Goal: Find specific page/section: Find specific page/section

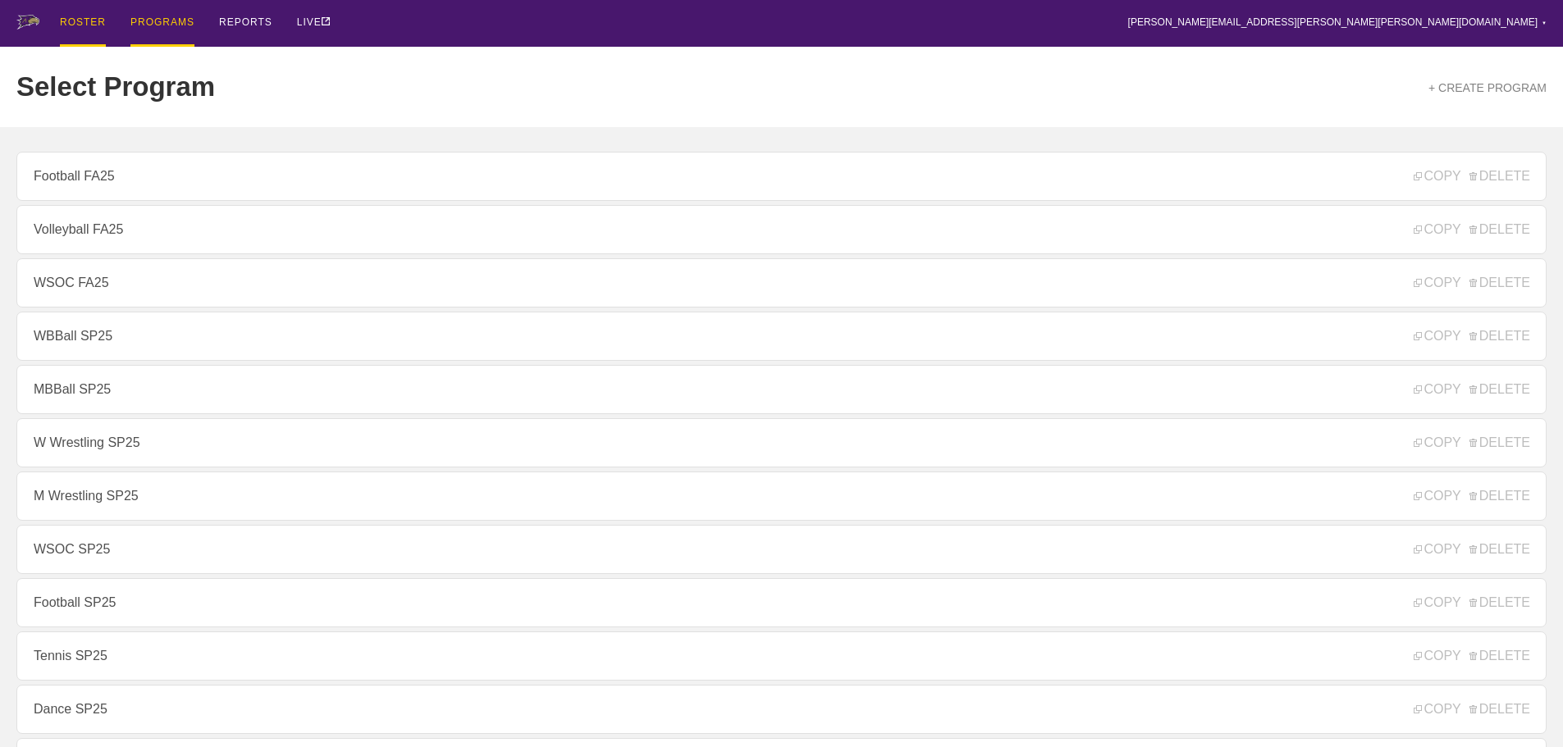
click at [84, 16] on div "ROSTER" at bounding box center [83, 23] width 46 height 47
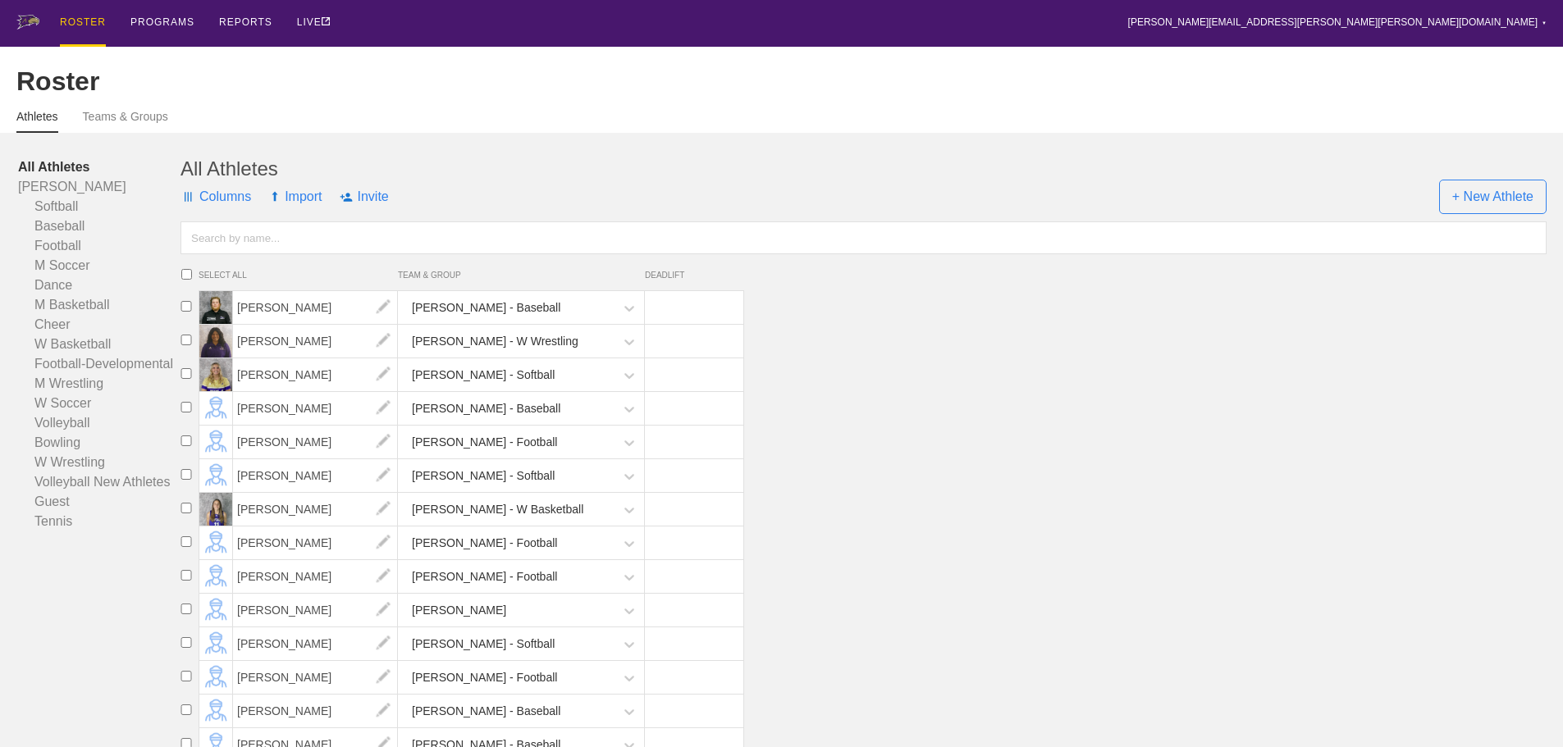
click at [218, 247] on input "text" at bounding box center [863, 238] width 1366 height 33
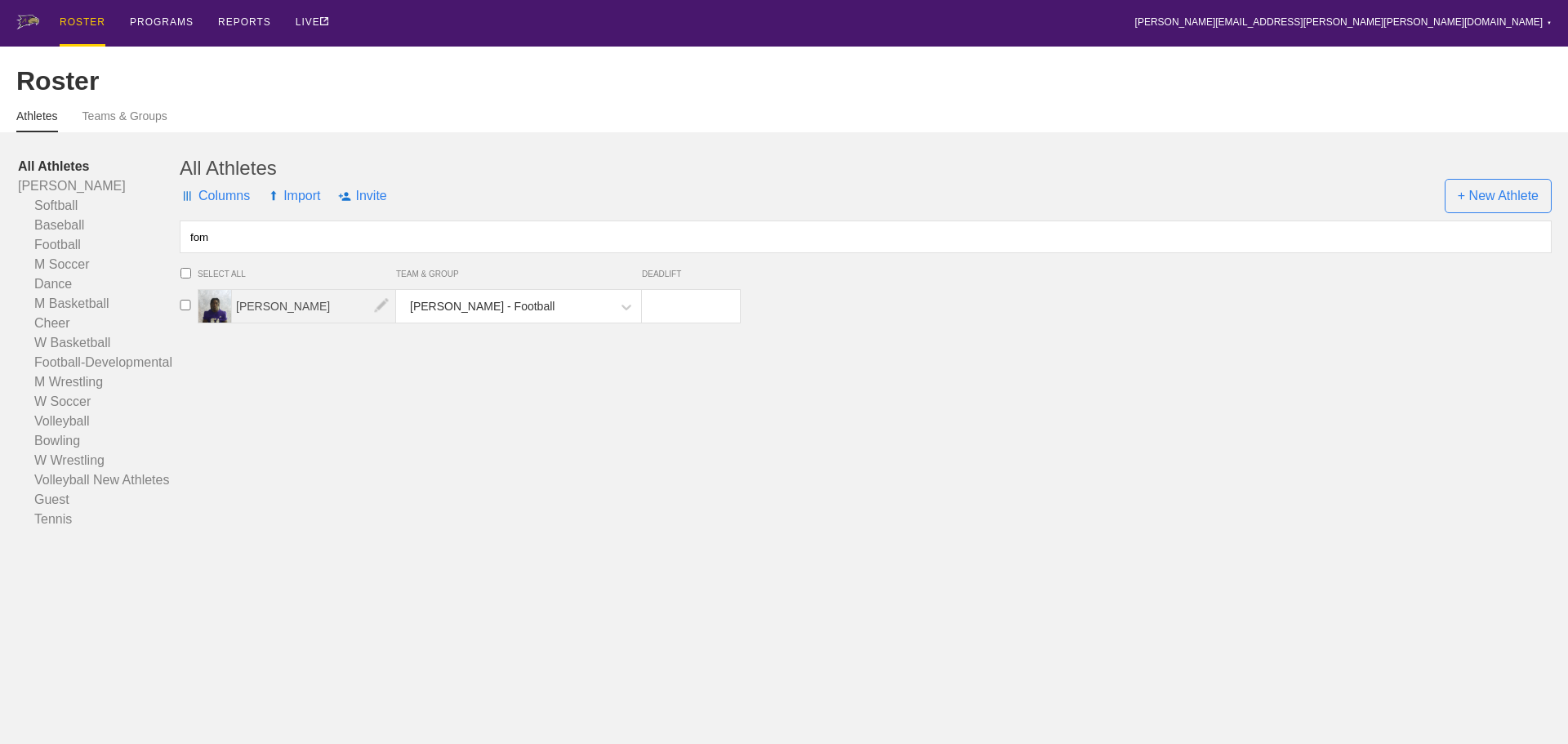
type input "fom"
click at [280, 320] on span "[PERSON_NAME]" at bounding box center [314, 306] width 164 height 33
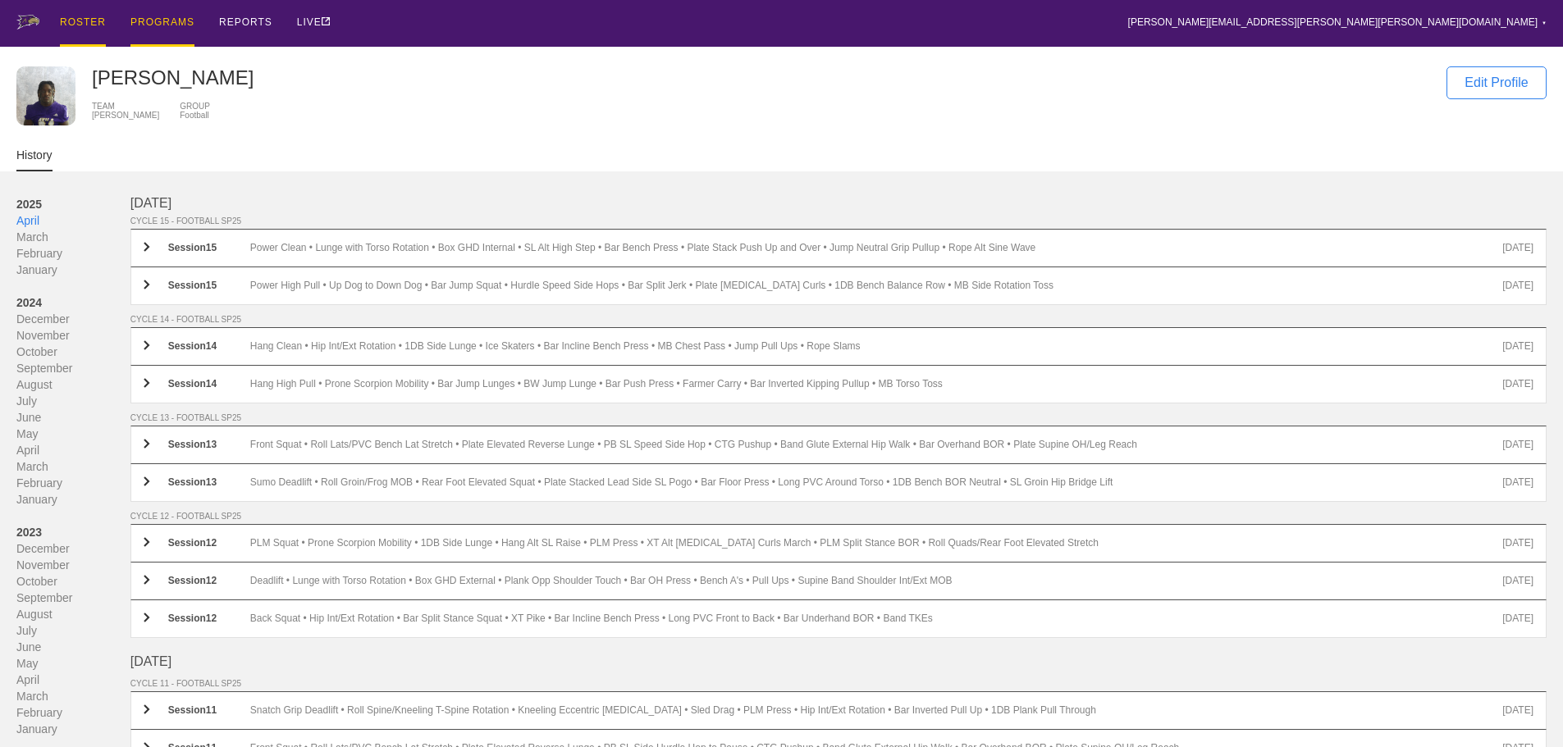
click at [153, 20] on div "PROGRAMS" at bounding box center [162, 23] width 64 height 47
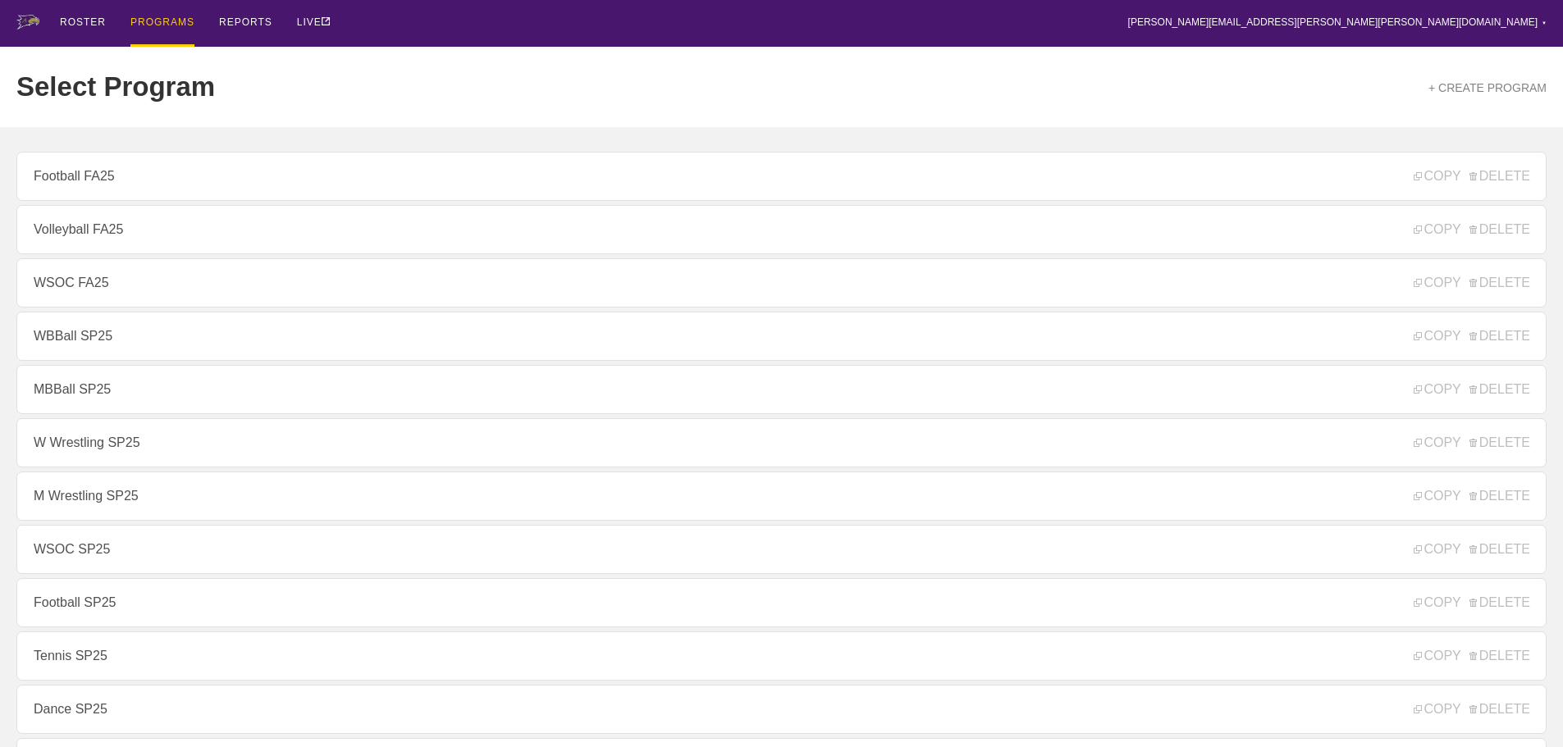
click at [362, 27] on div "ROSTER PROGRAMS REPORTS LIVE [PERSON_NAME][EMAIL_ADDRESS][PERSON_NAME][PERSON_N…" at bounding box center [781, 23] width 1530 height 47
click at [76, 19] on div "ROSTER" at bounding box center [83, 23] width 46 height 47
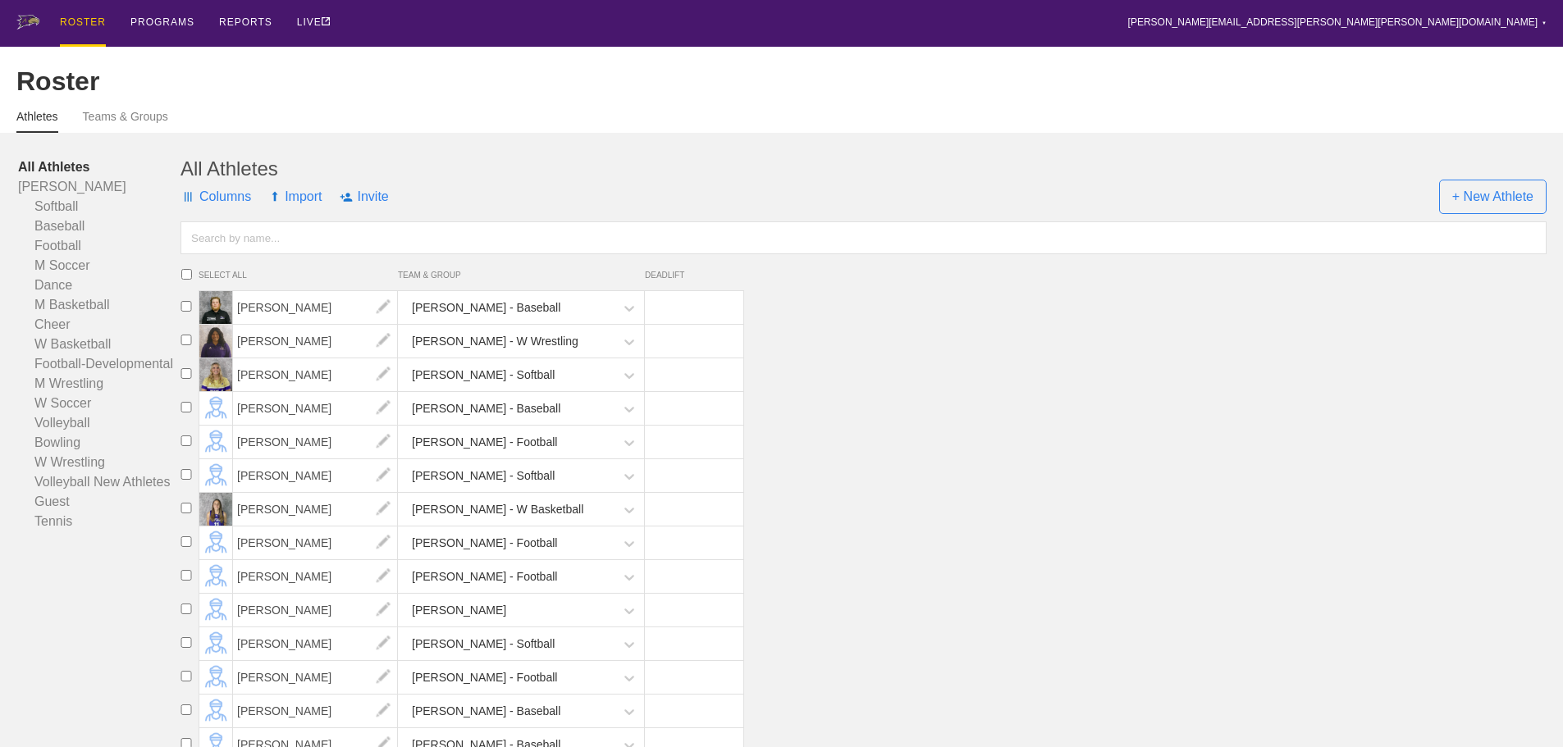
click at [317, 251] on input "text" at bounding box center [863, 238] width 1366 height 33
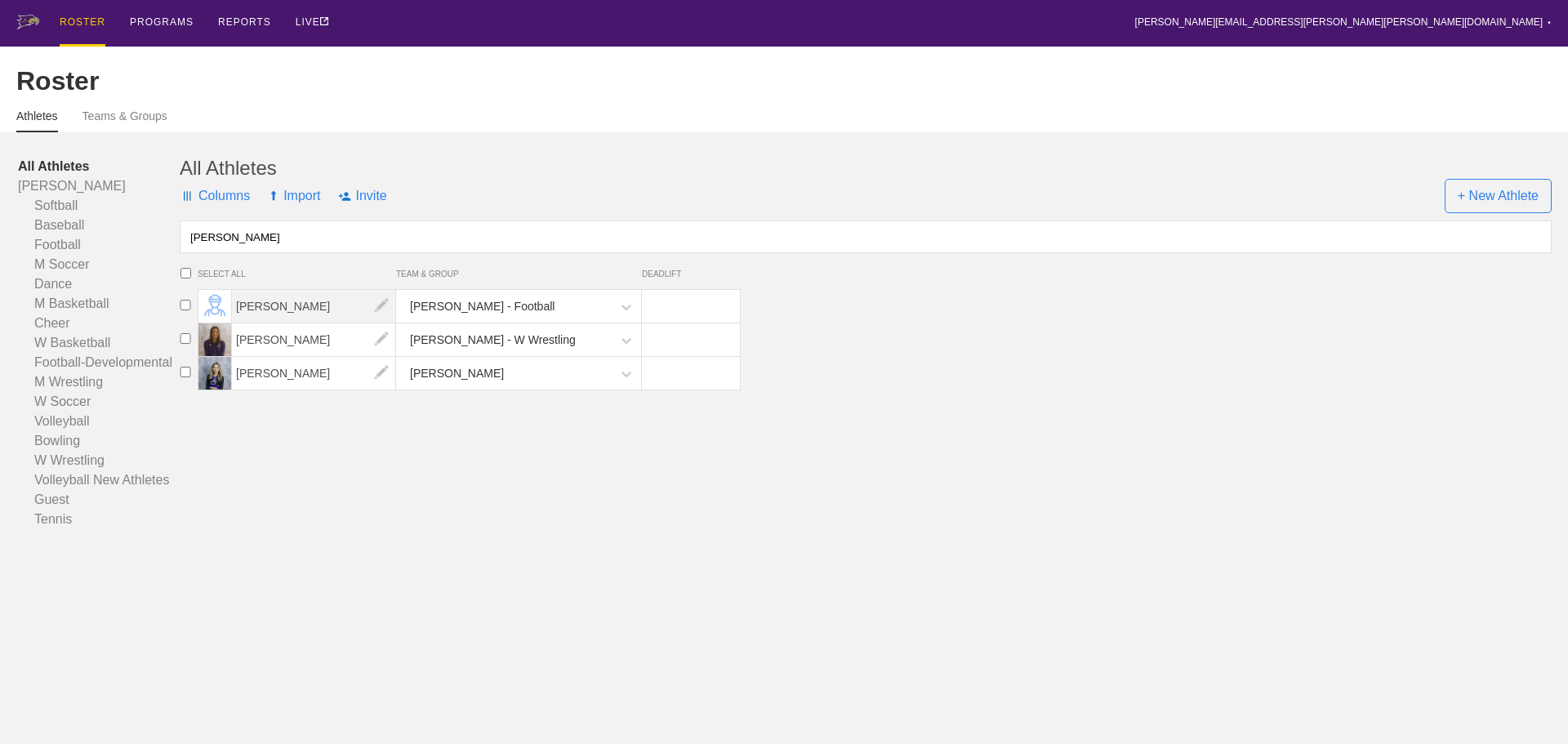
type input "[PERSON_NAME]"
click at [293, 320] on span "[PERSON_NAME]" at bounding box center [314, 306] width 164 height 33
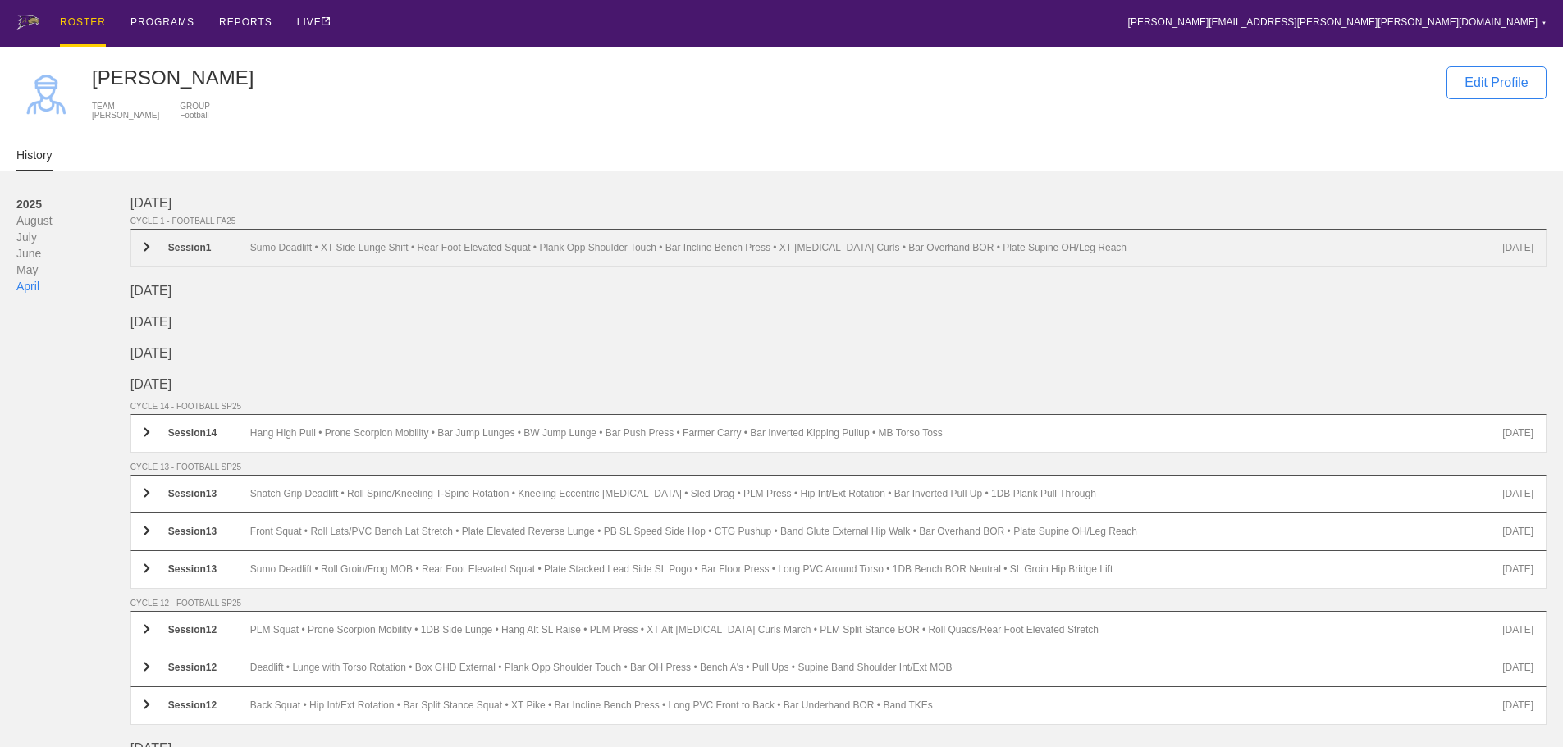
click at [347, 254] on div "Sumo Deadlift • XT Side Lunge Shift • Rear Foot Elevated Squat • Plank Opp Shou…" at bounding box center [876, 248] width 1252 height 12
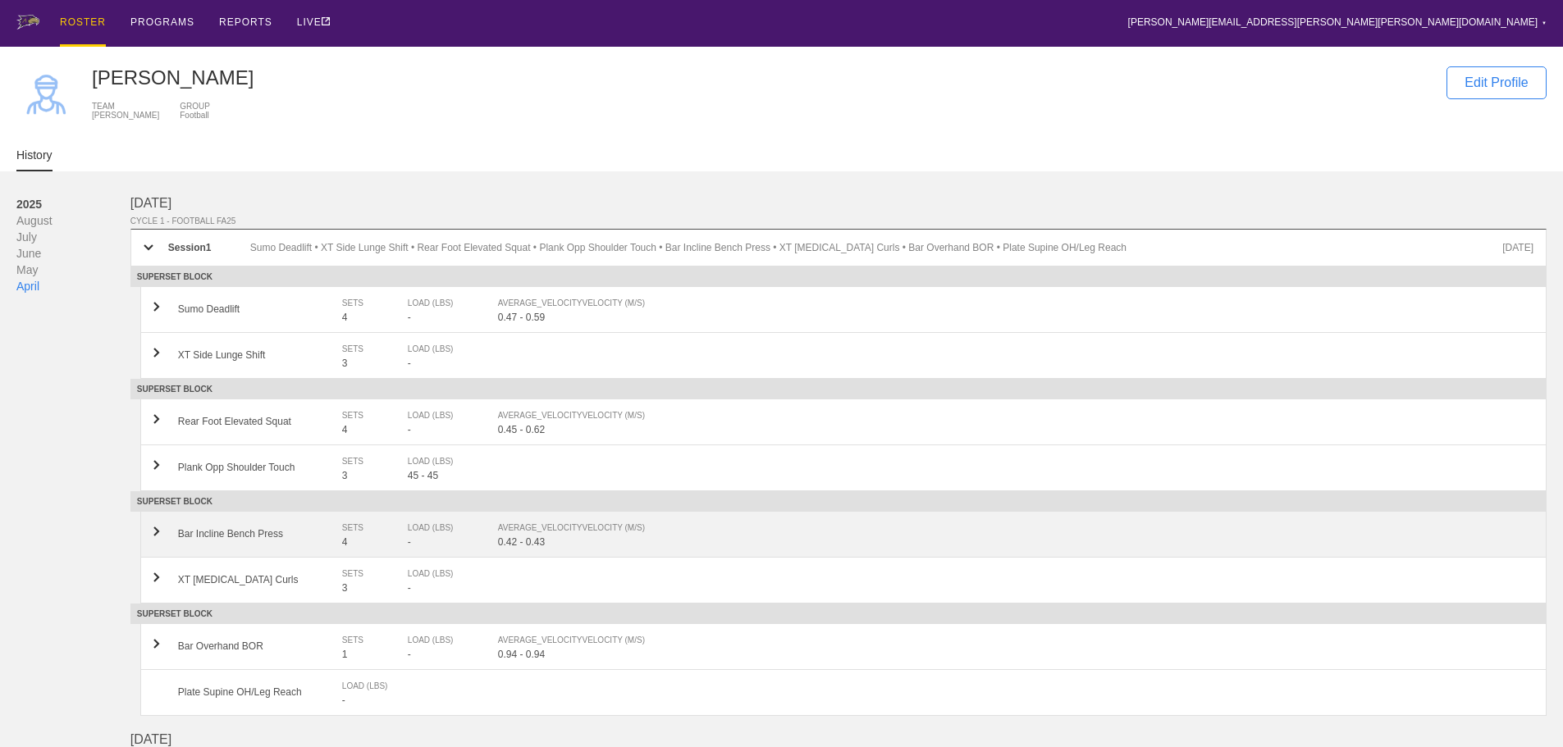
scroll to position [82, 0]
